Goal: Information Seeking & Learning: Check status

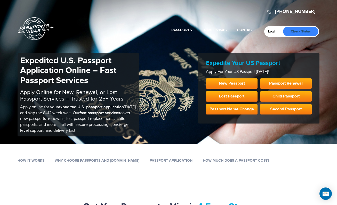
click at [290, 30] on link "Check Status" at bounding box center [300, 31] width 35 height 9
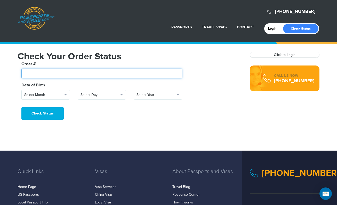
click at [47, 71] on input "text" at bounding box center [101, 74] width 161 height 10
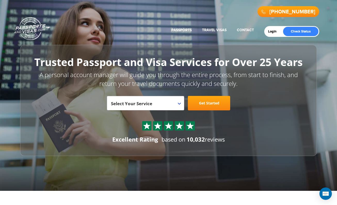
click at [179, 103] on b at bounding box center [179, 104] width 3 height 2
click at [180, 104] on b at bounding box center [179, 104] width 3 height 2
click at [274, 30] on link "Login" at bounding box center [274, 31] width 12 height 4
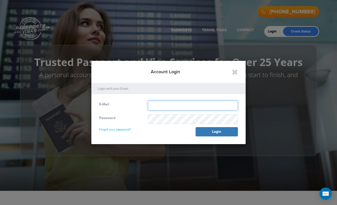
type input "**********"
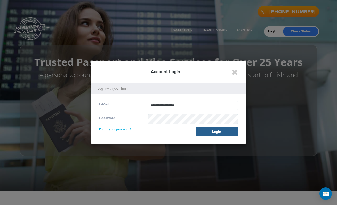
click at [208, 129] on button "Login" at bounding box center [217, 131] width 42 height 9
